Goal: Task Accomplishment & Management: Manage account settings

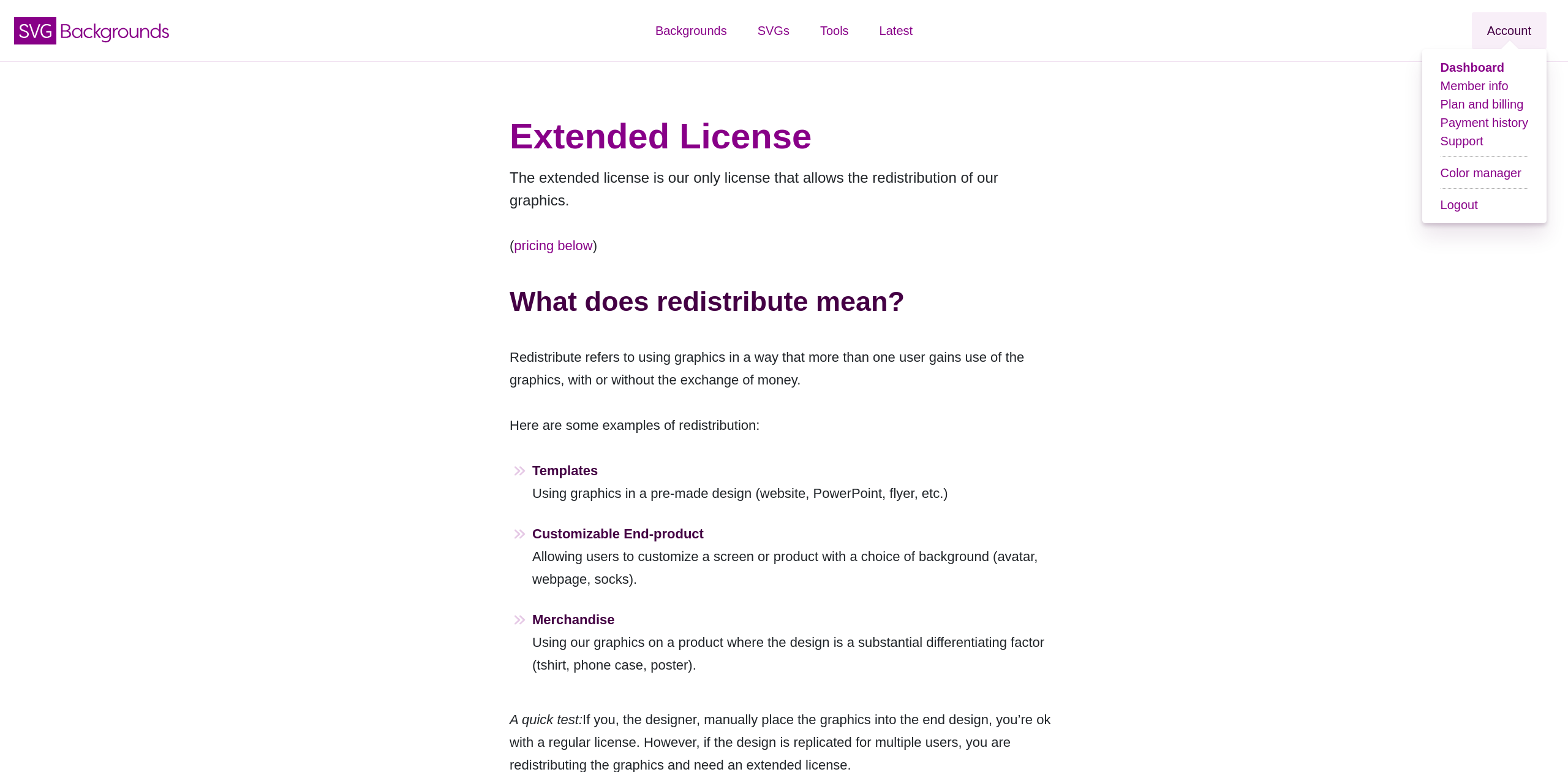
click at [1525, 21] on link "Account" at bounding box center [1509, 30] width 74 height 37
click at [1479, 107] on link "Plan and billing" at bounding box center [1482, 104] width 83 height 14
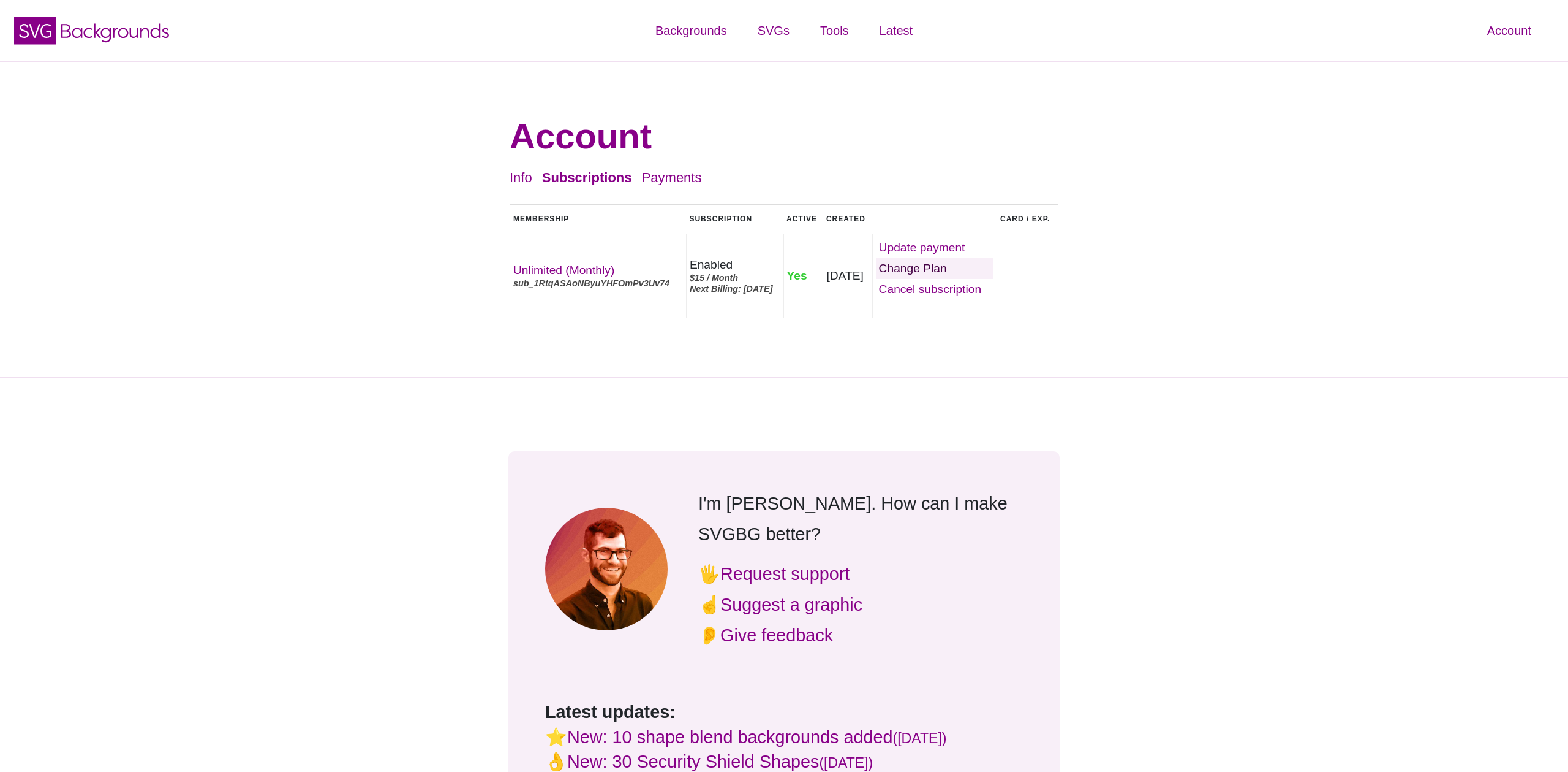
click at [949, 279] on link "Change Plan" at bounding box center [935, 269] width 118 height 21
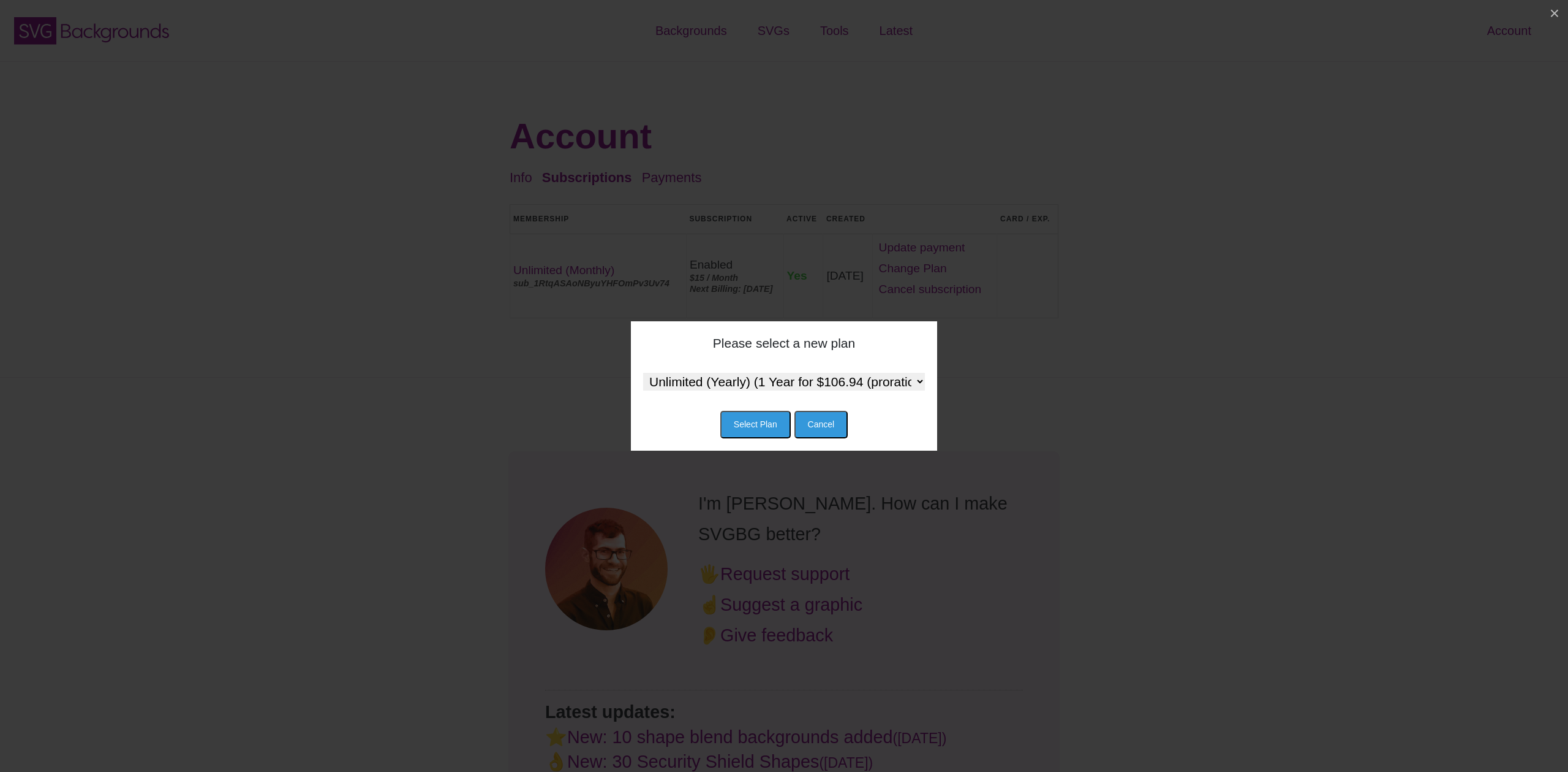
click at [1206, 364] on div "Please select a new plan Unlimited (Yearly) (1 Year for $106.94 (proration) the…" at bounding box center [784, 386] width 1559 height 154
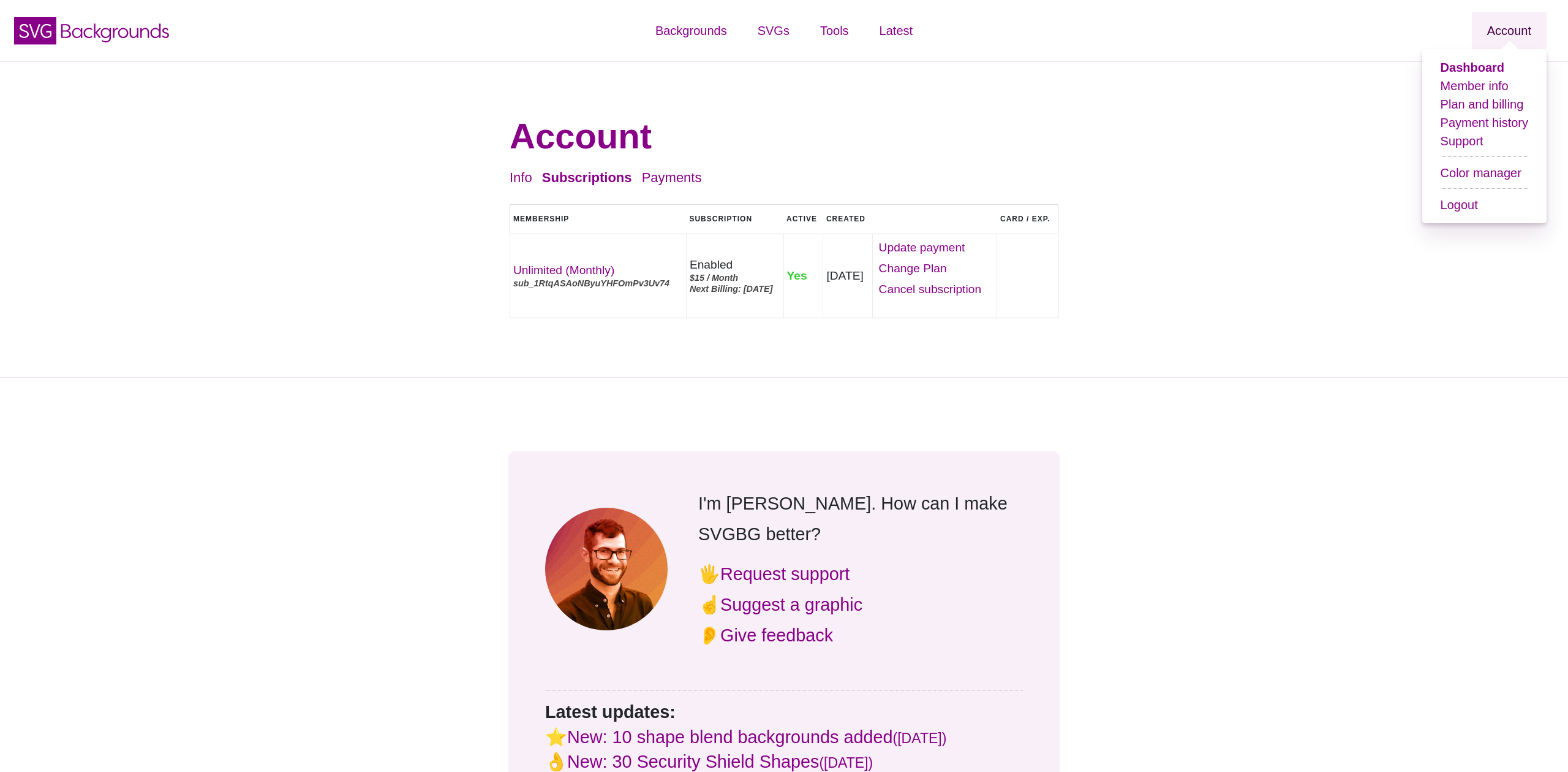
click at [1524, 32] on link "Account" at bounding box center [1509, 30] width 74 height 37
click at [1491, 107] on link "Plan and billing" at bounding box center [1482, 104] width 83 height 14
click at [1484, 176] on link "Color manager" at bounding box center [1482, 173] width 81 height 14
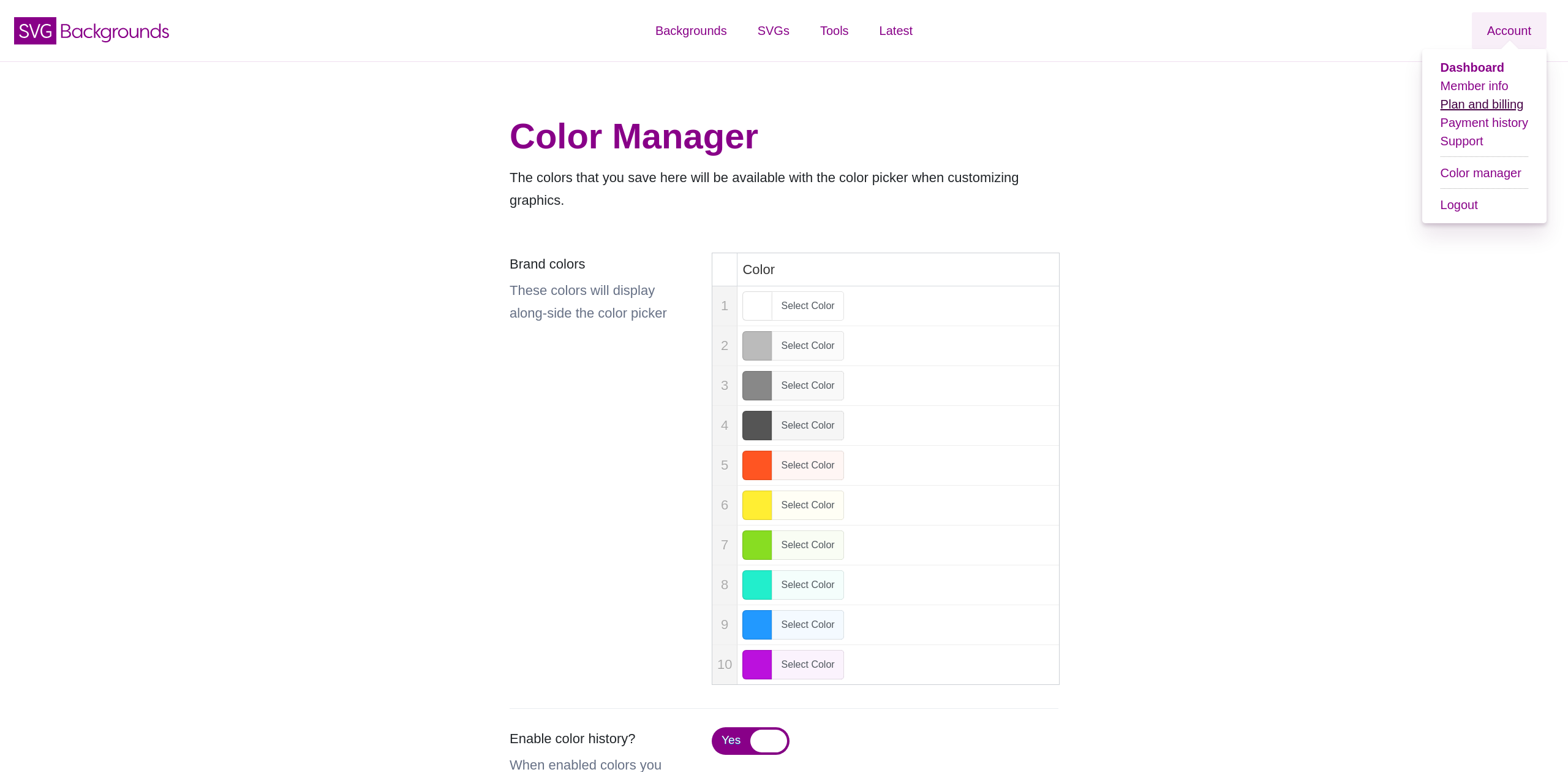
click at [1485, 104] on link "Plan and billing" at bounding box center [1482, 104] width 83 height 14
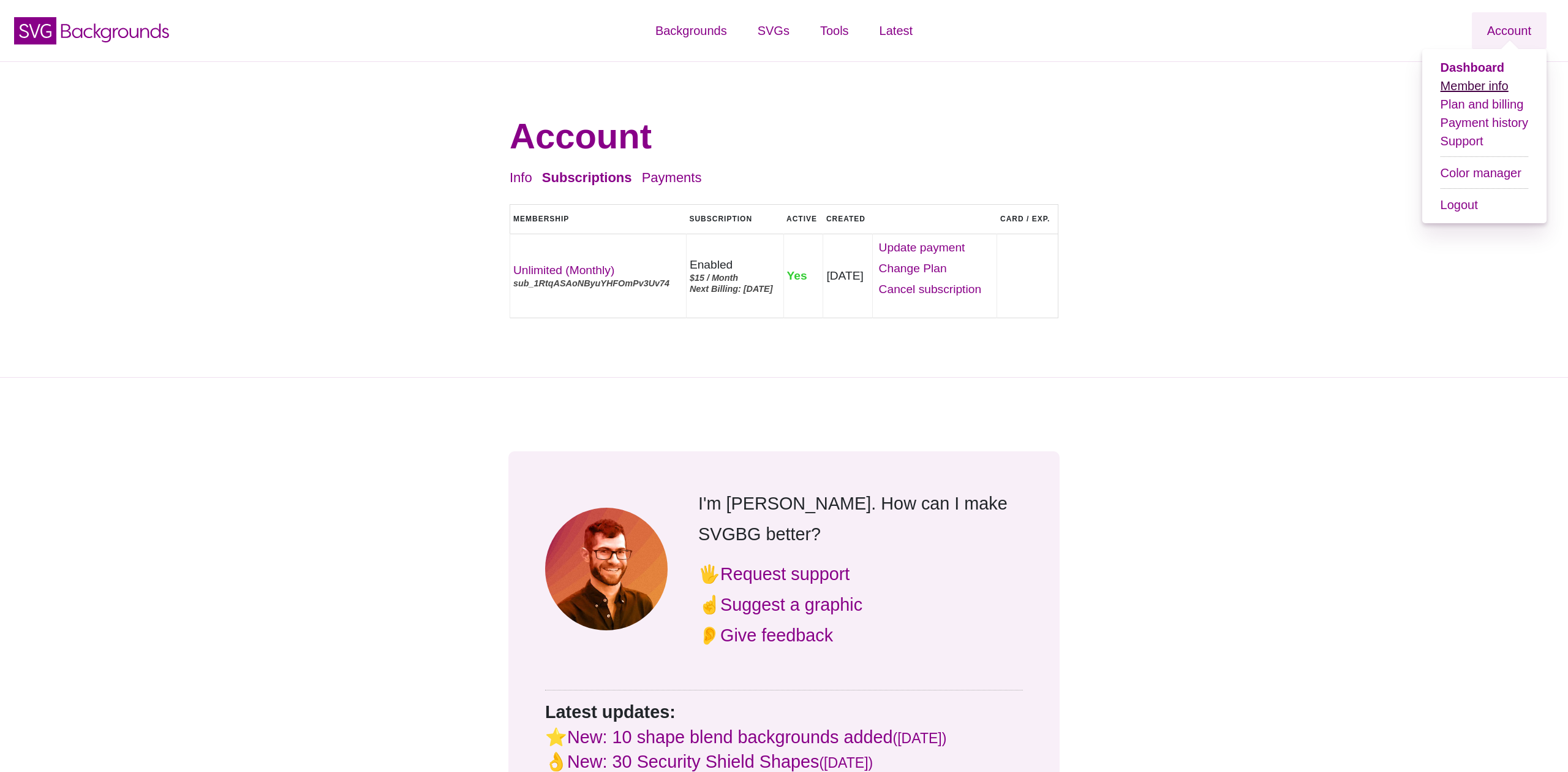
click at [1500, 81] on link "Member info" at bounding box center [1475, 86] width 68 height 14
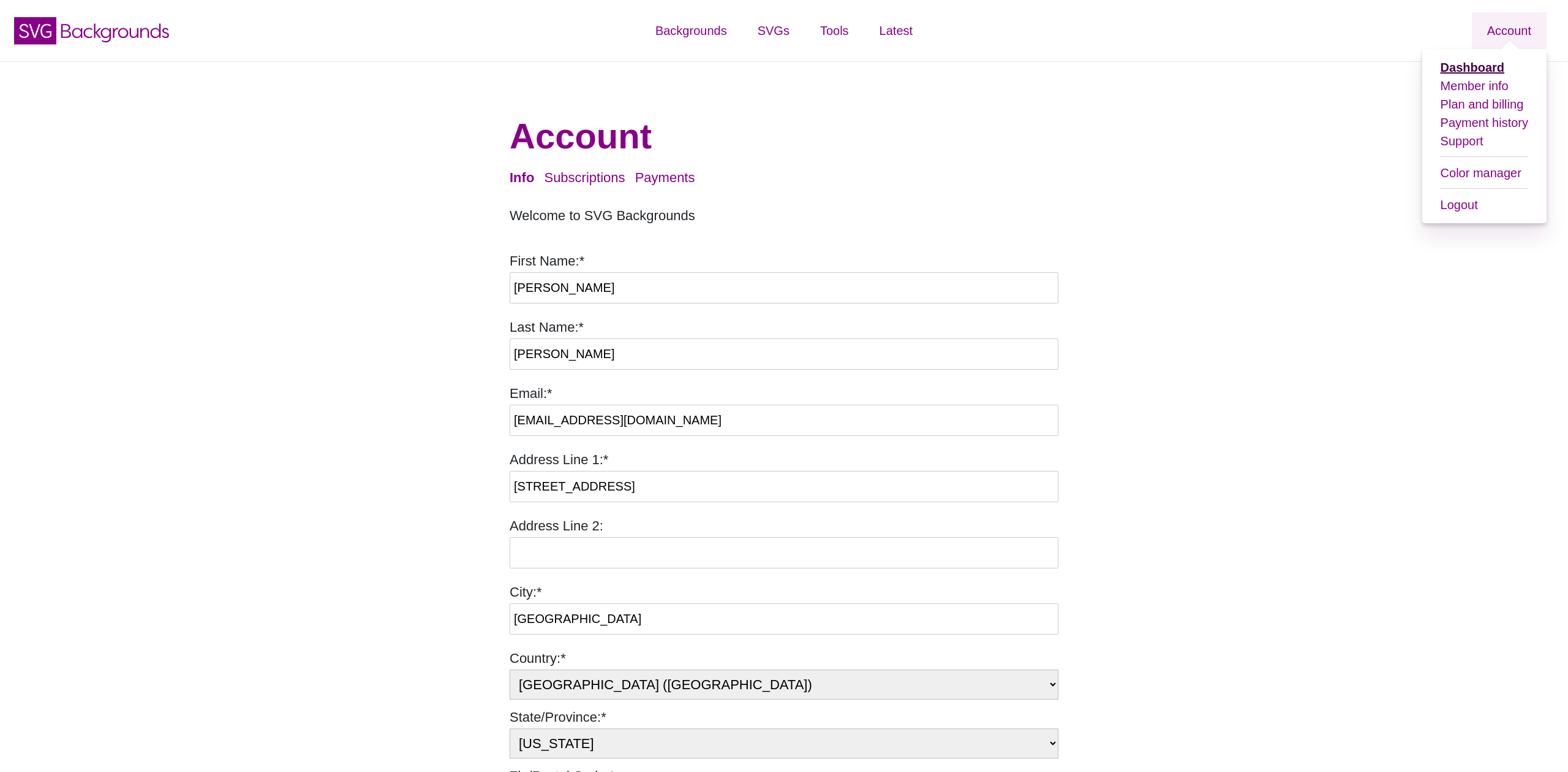
click at [1499, 68] on strong "Dashboard" at bounding box center [1473, 68] width 63 height 14
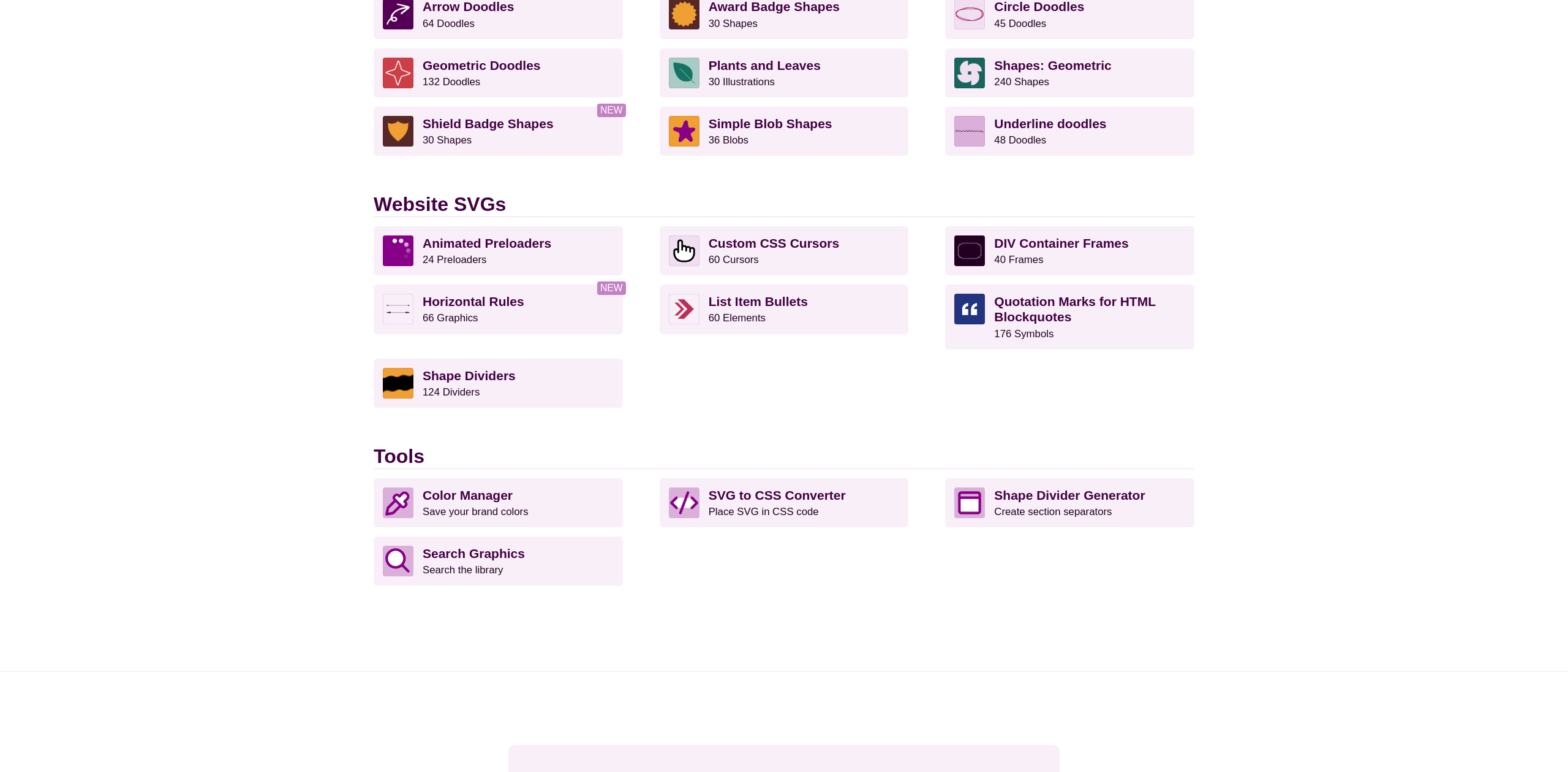
scroll to position [1070, 0]
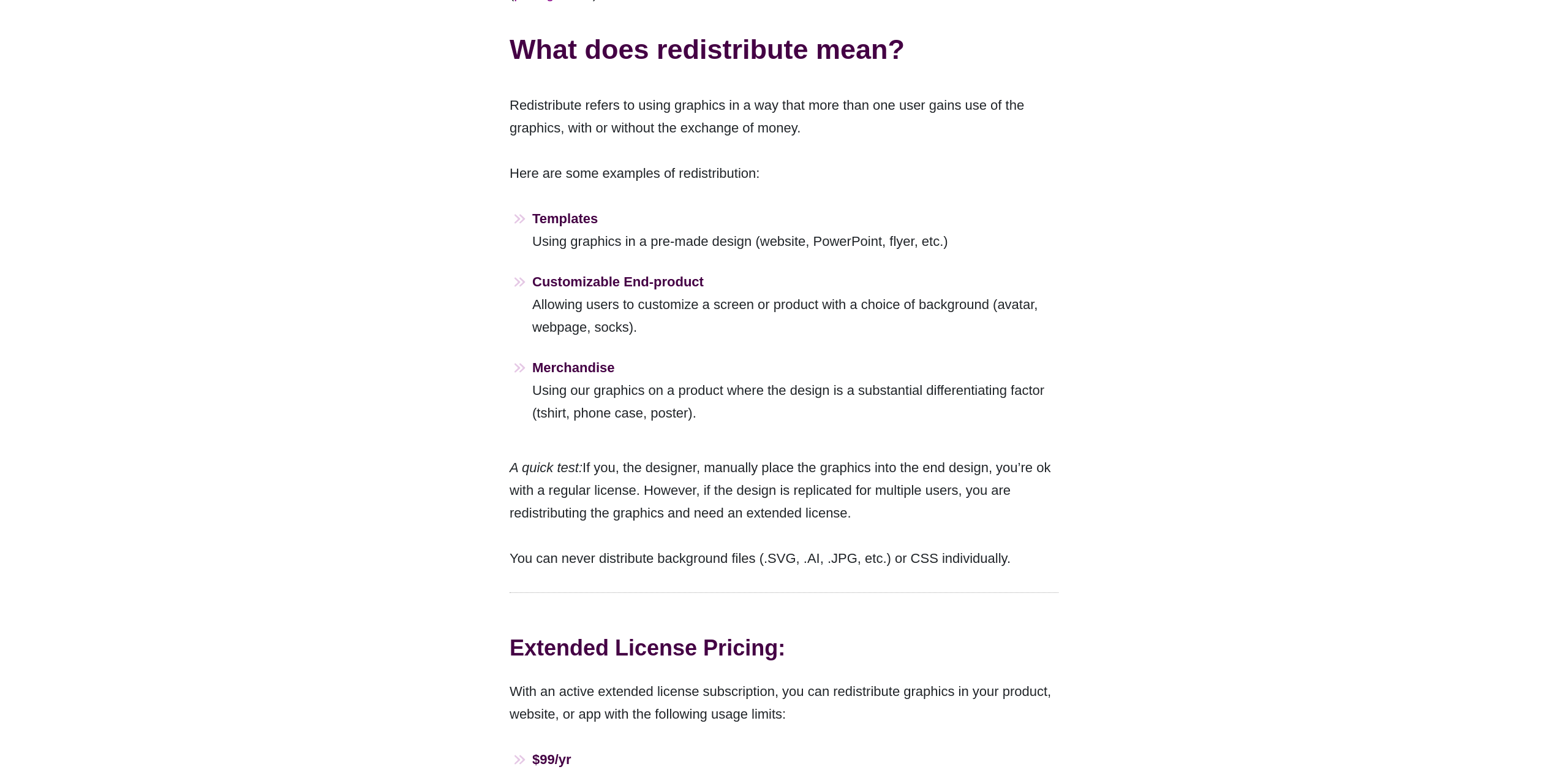
scroll to position [567, 0]
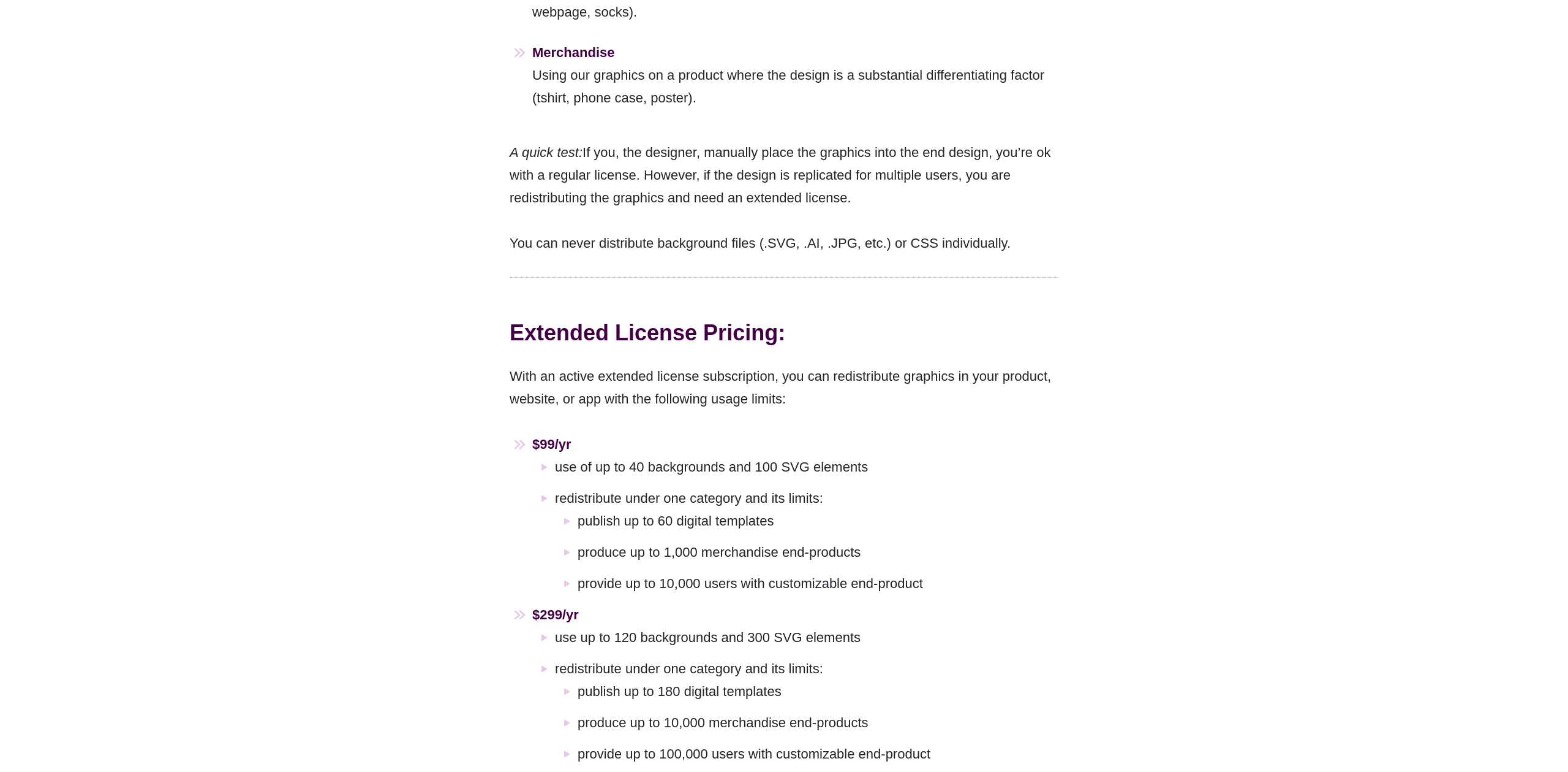
click at [735, 433] on li "$99/yr use of up to 40 backgrounds and 100 SVG elements redistribute under one …" at bounding box center [795, 514] width 526 height 162
drag, startPoint x: 875, startPoint y: 438, endPoint x: 630, endPoint y: 437, distance: 245.0
click at [630, 455] on li "use of up to 40 backgrounds and 100 SVG elements" at bounding box center [807, 466] width 504 height 22
copy li "40 backgrounds and 100 SVG elements"
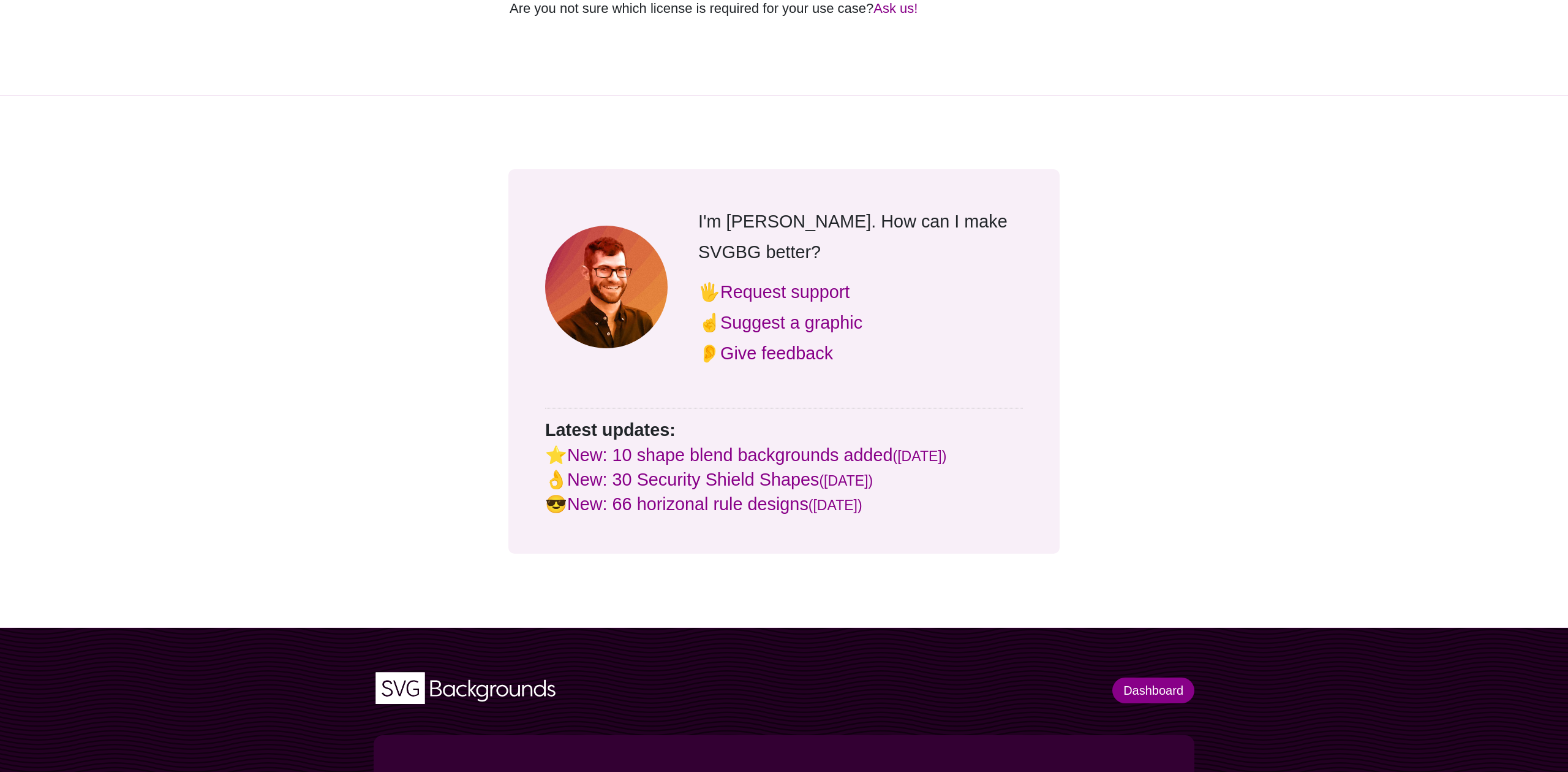
scroll to position [0, 0]
